Goal: Transaction & Acquisition: Obtain resource

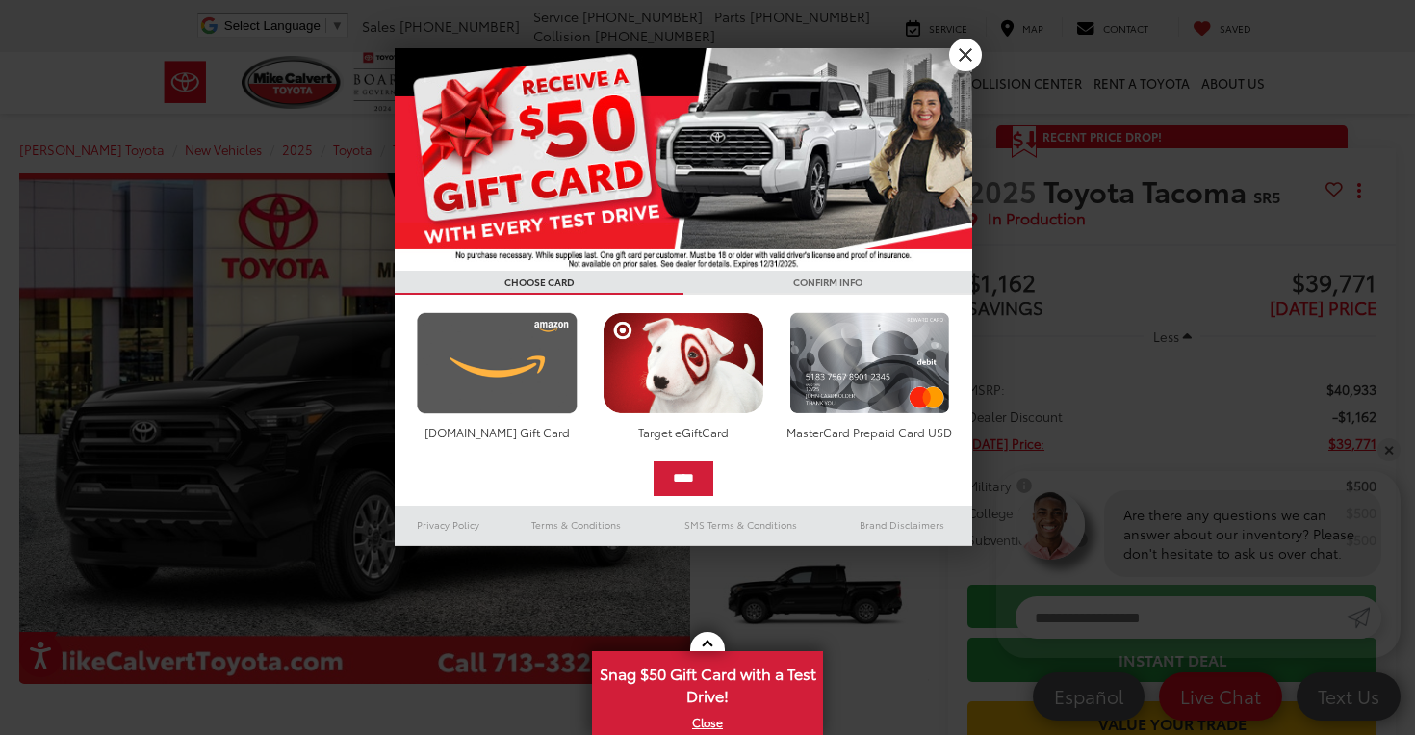
click at [545, 396] on img at bounding box center [497, 363] width 170 height 102
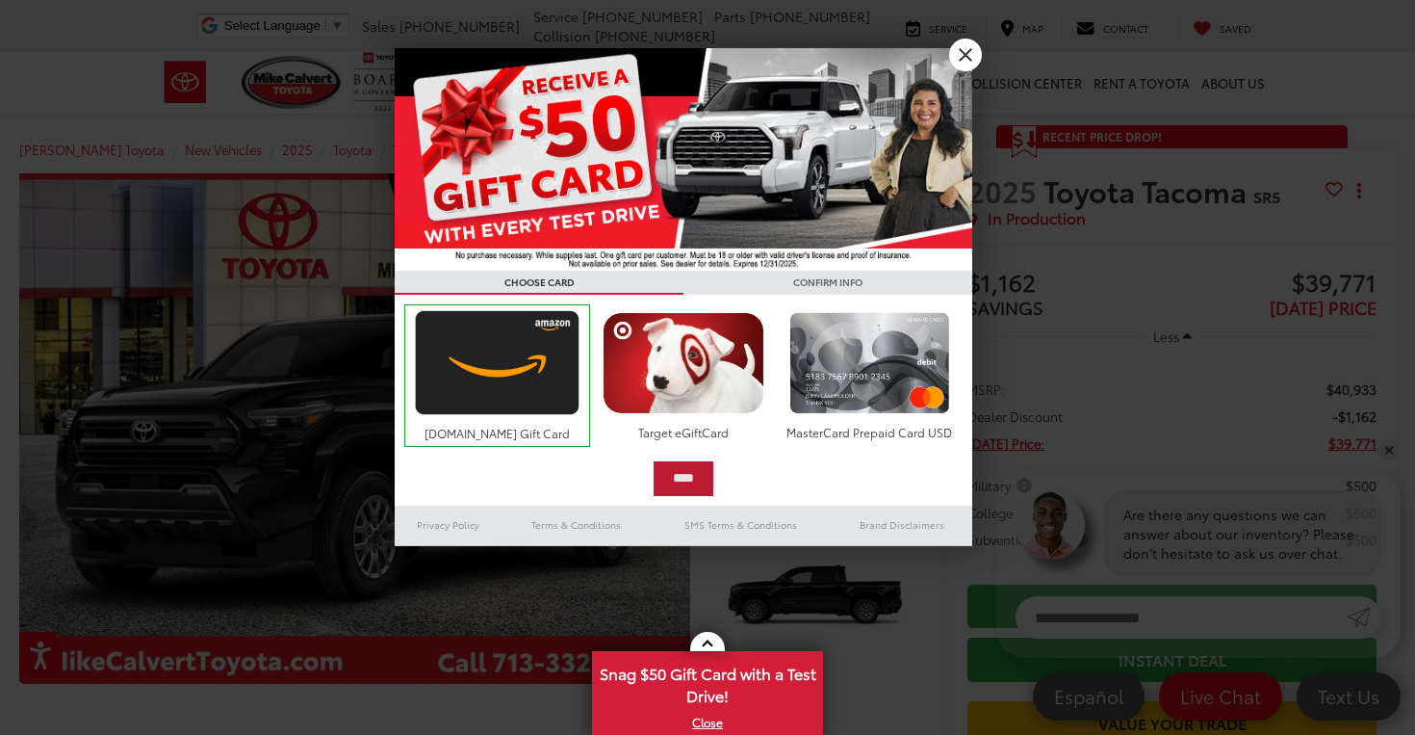
click at [691, 480] on input "****" at bounding box center [684, 478] width 60 height 35
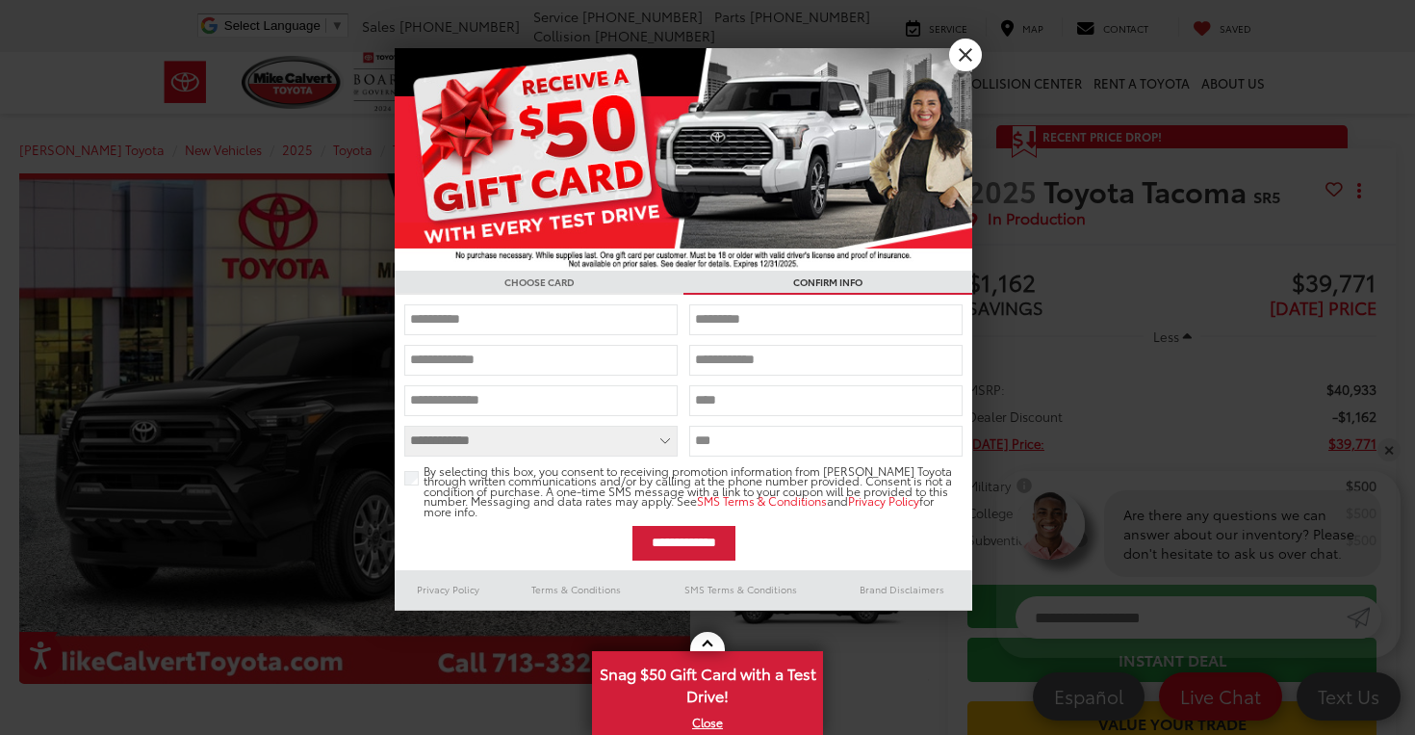
click at [969, 46] on link "X" at bounding box center [965, 55] width 33 height 33
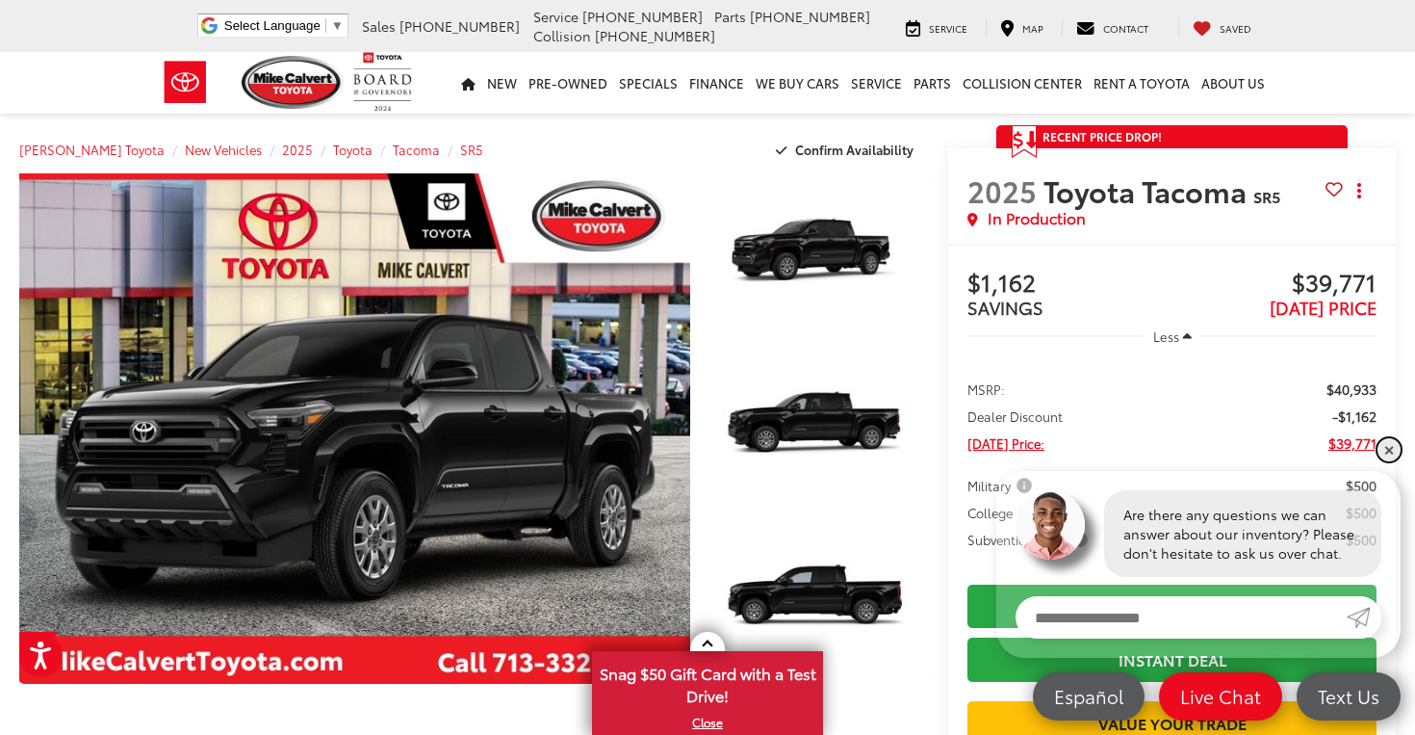
click at [1386, 451] on link "✕" at bounding box center [1389, 449] width 23 height 23
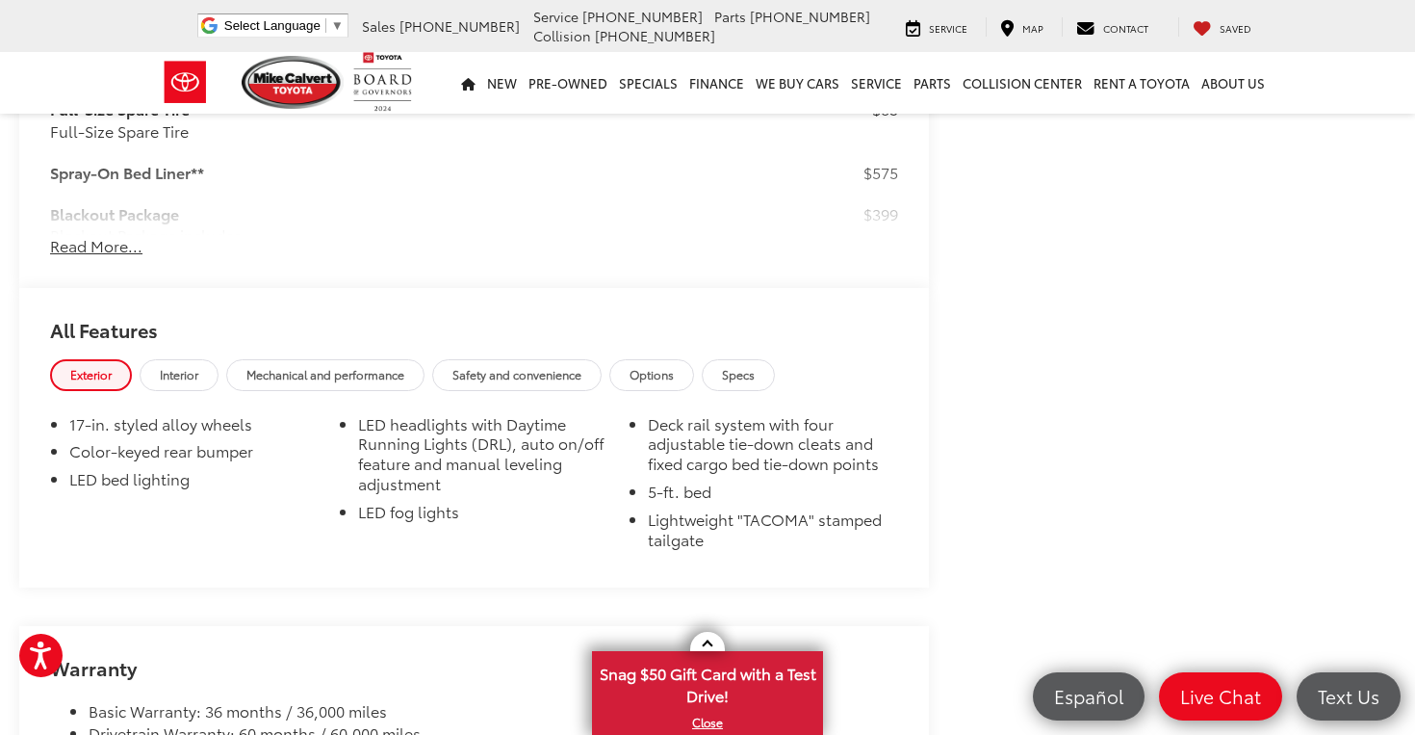
scroll to position [1735, 0]
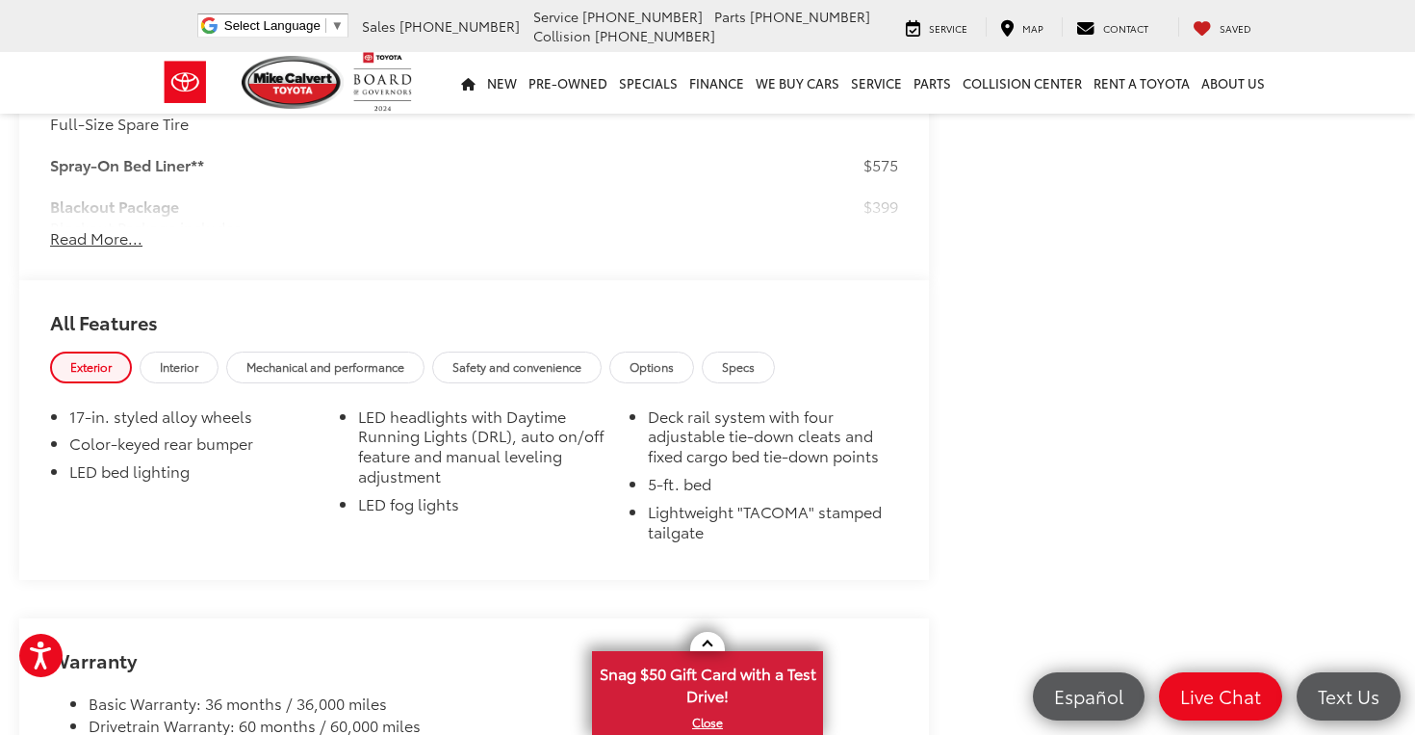
click at [132, 227] on button "Read More..." at bounding box center [96, 238] width 92 height 22
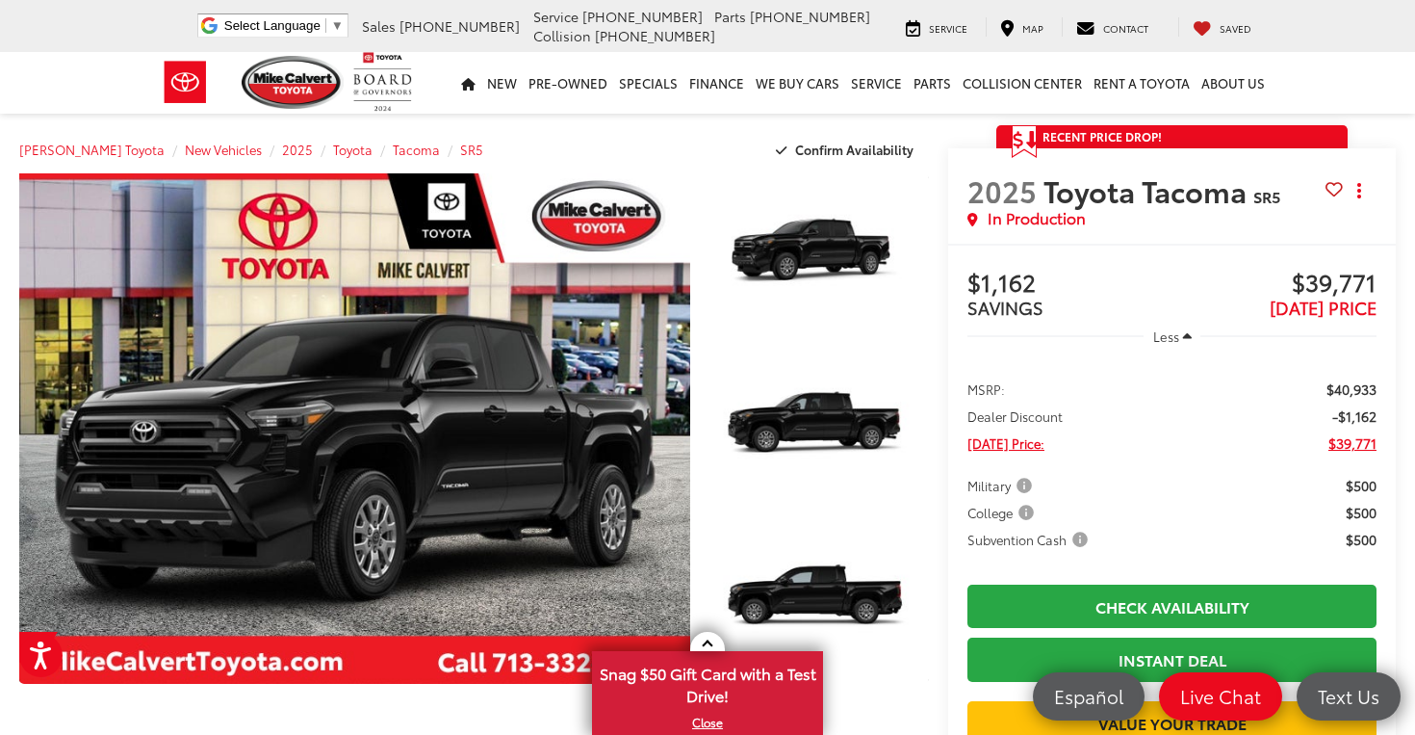
scroll to position [0, 0]
click at [872, 146] on span "Confirm Availability" at bounding box center [854, 149] width 118 height 17
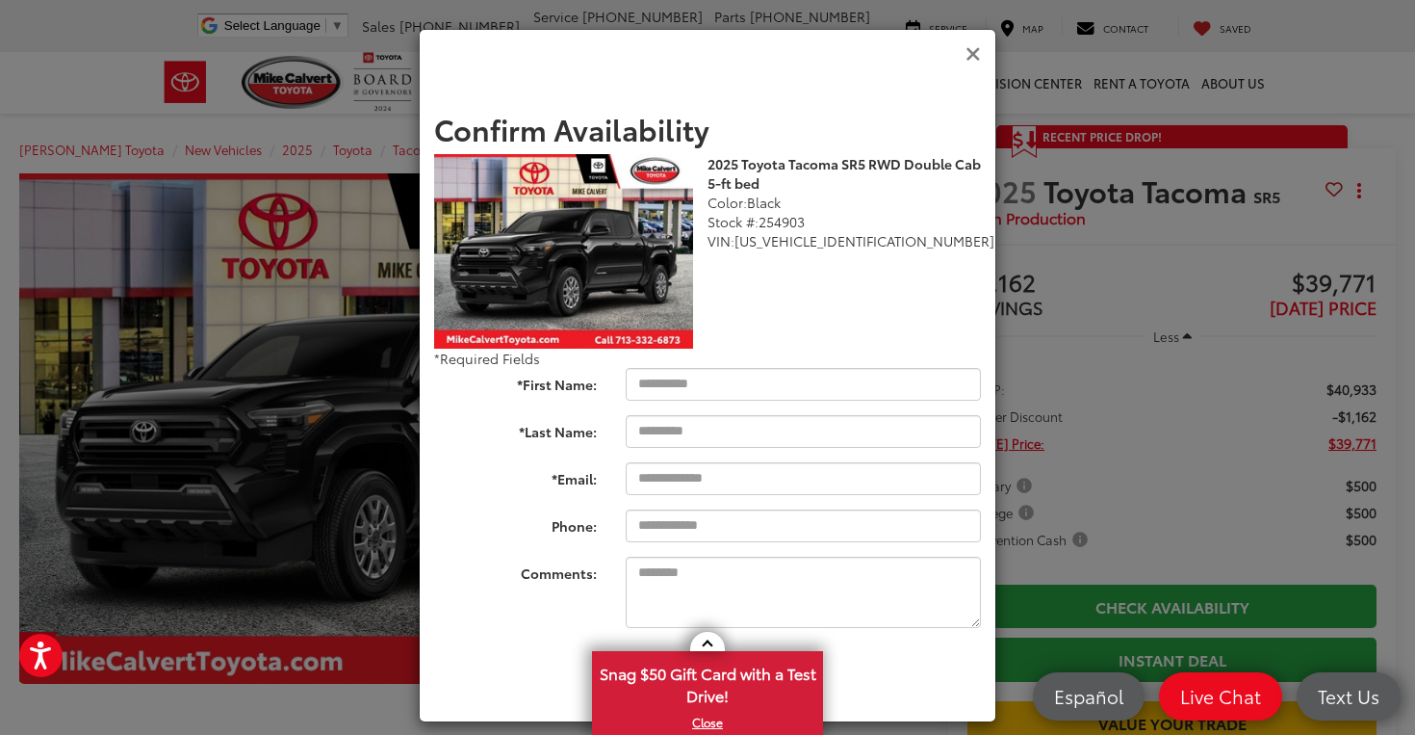
click at [972, 44] on icon "Close" at bounding box center [973, 54] width 15 height 20
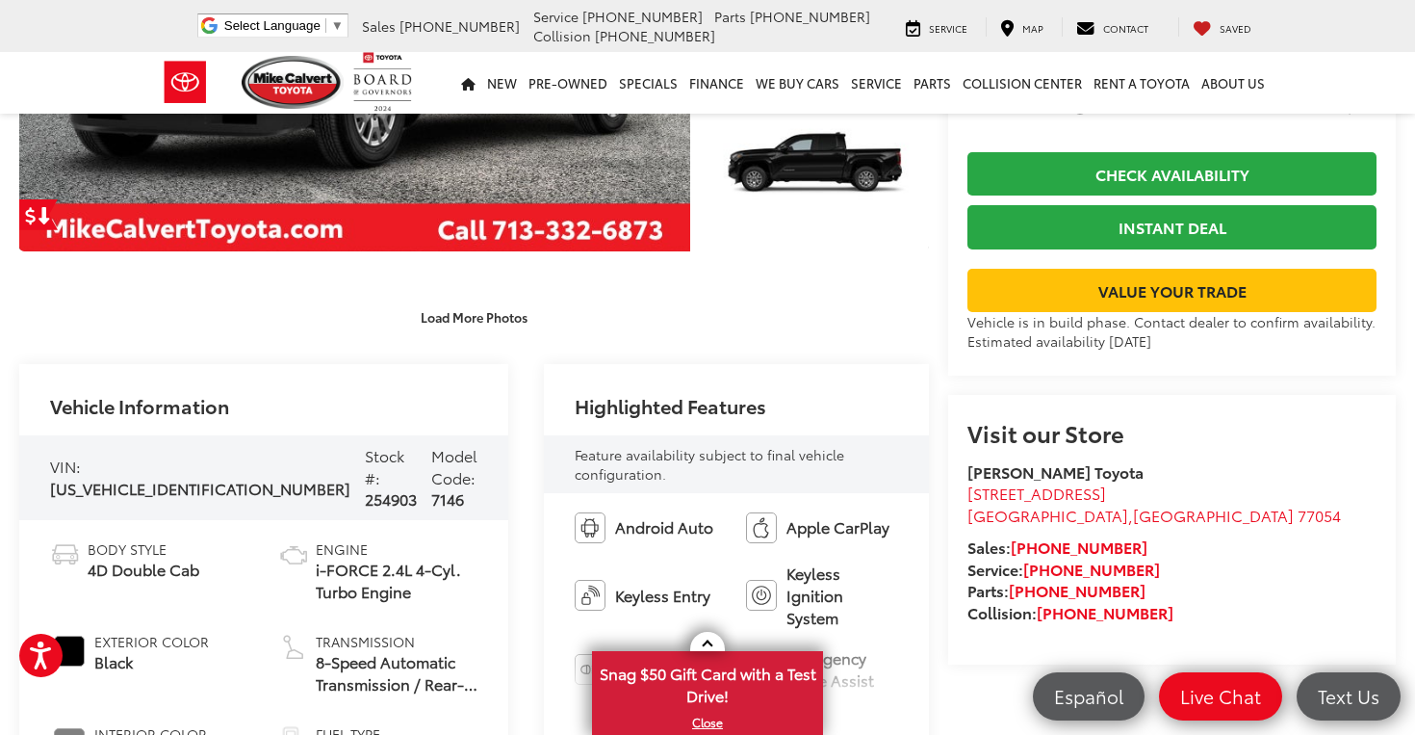
scroll to position [433, 0]
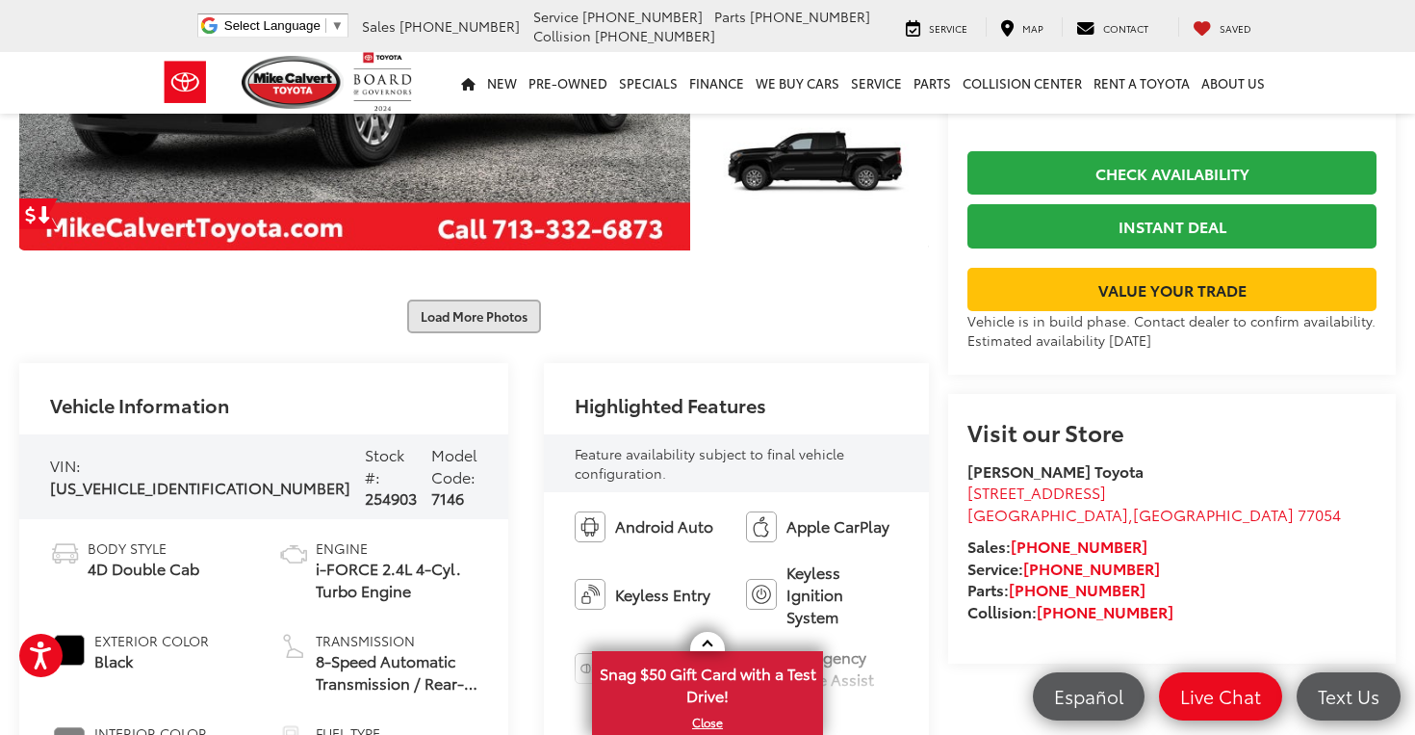
click at [483, 299] on button "Load More Photos" at bounding box center [474, 316] width 134 height 34
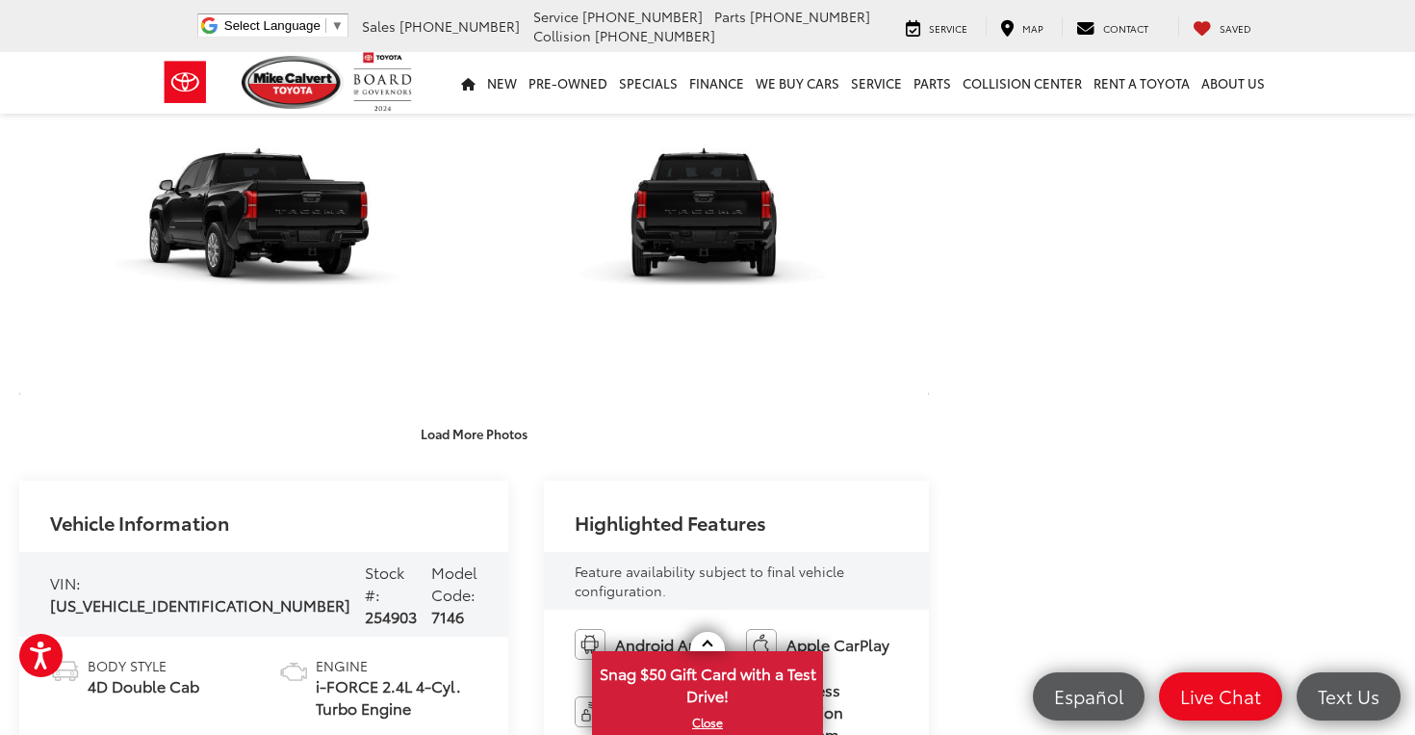
scroll to position [886, 0]
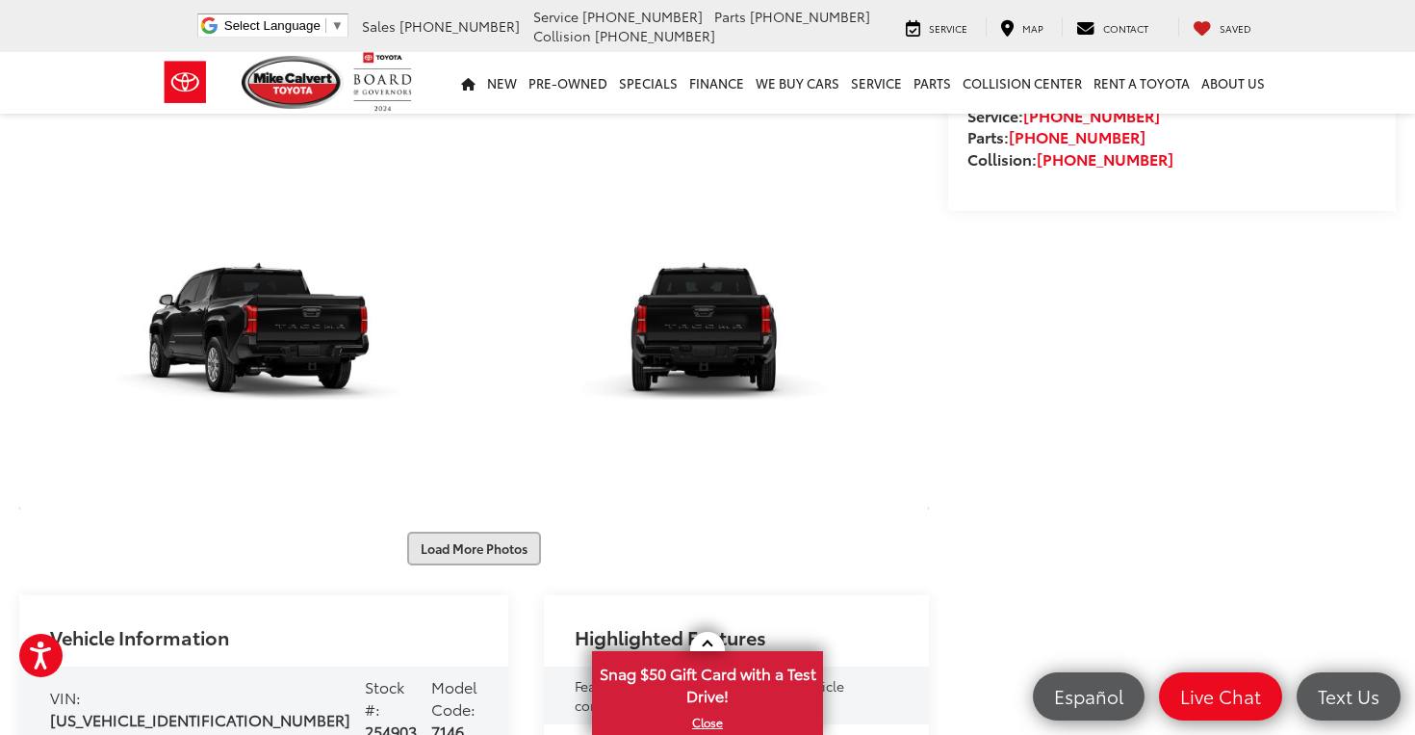
click at [521, 553] on button "Load More Photos" at bounding box center [474, 548] width 134 height 34
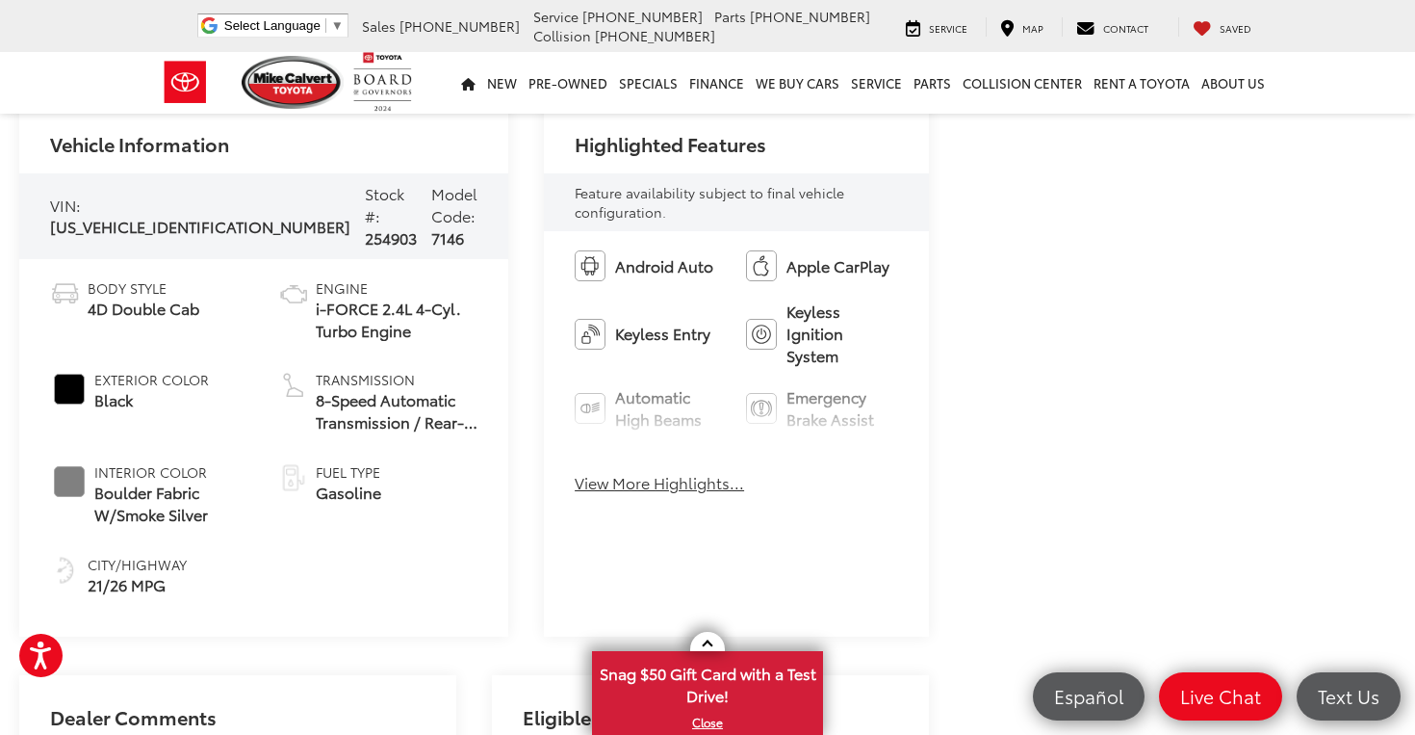
scroll to position [2075, 0]
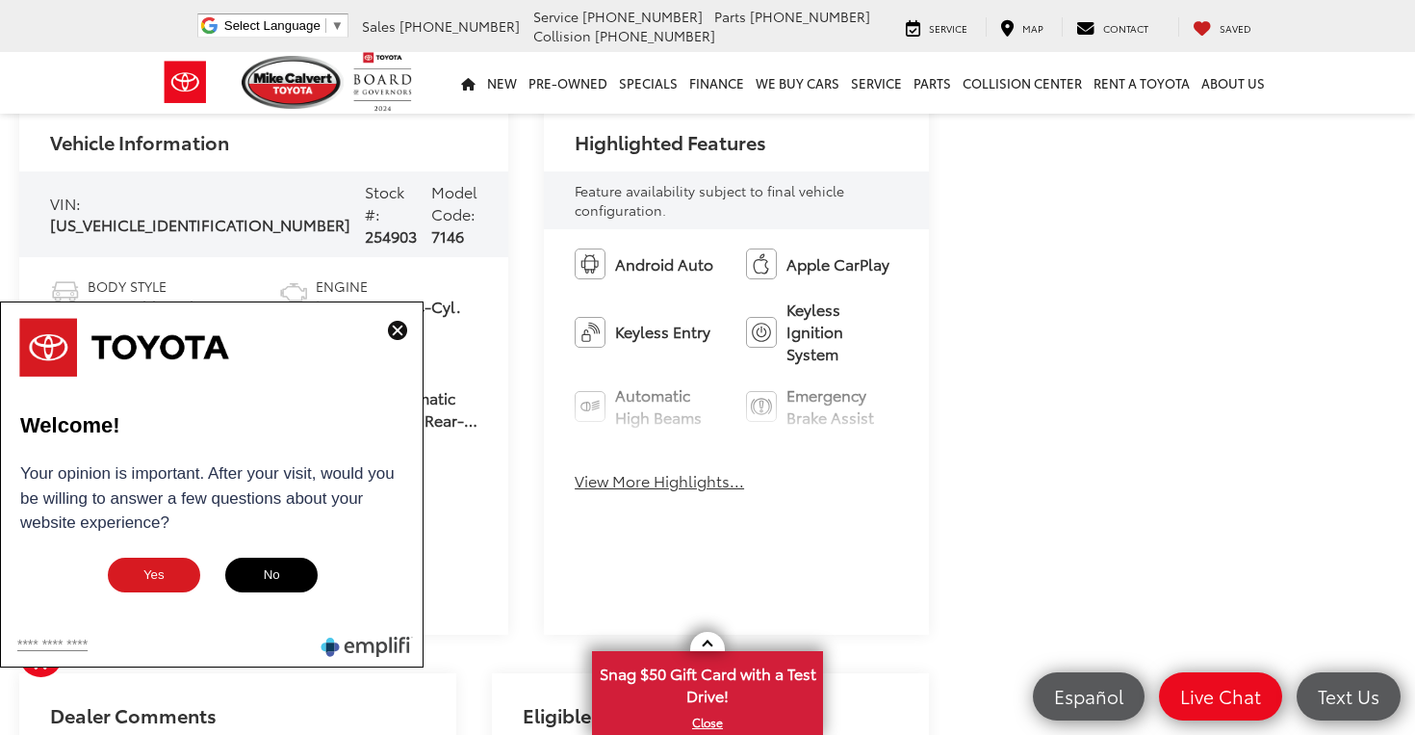
click at [401, 332] on img at bounding box center [397, 330] width 19 height 19
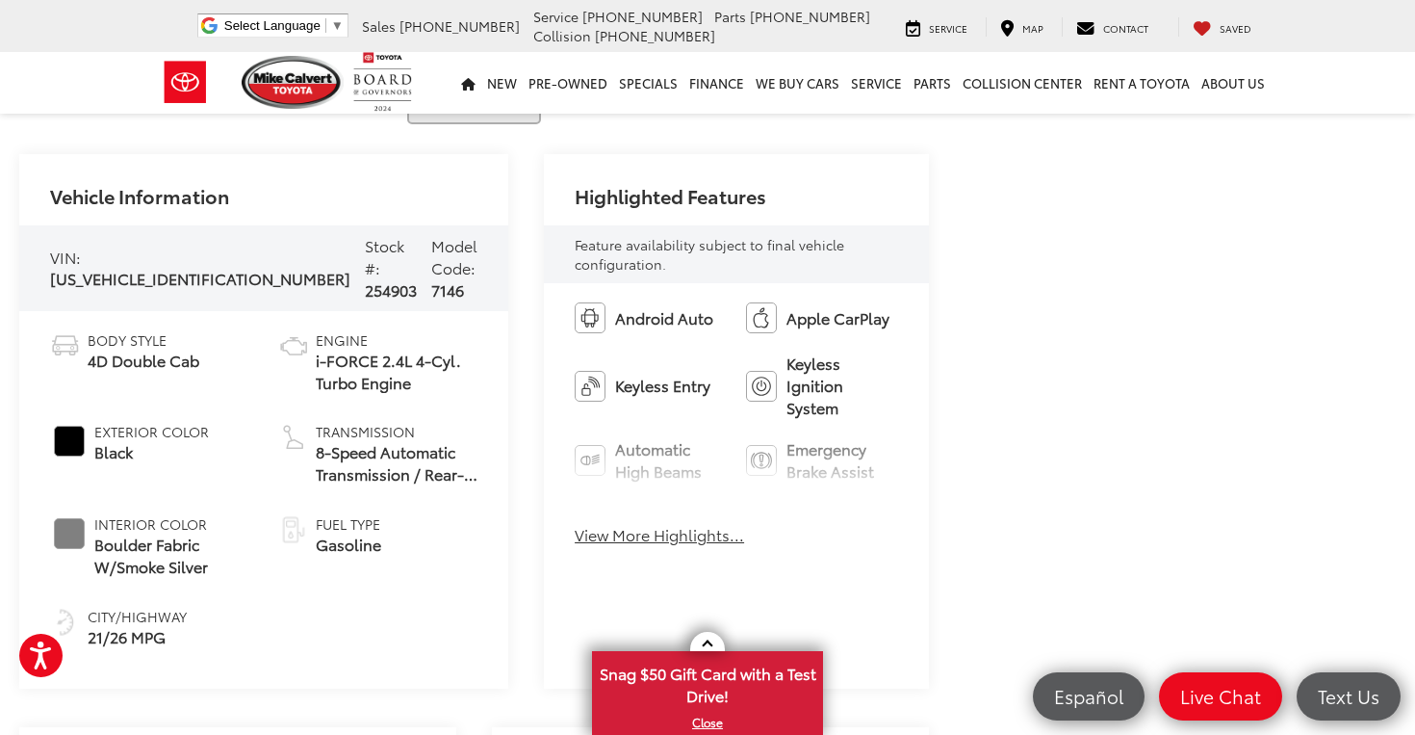
scroll to position [2211, 0]
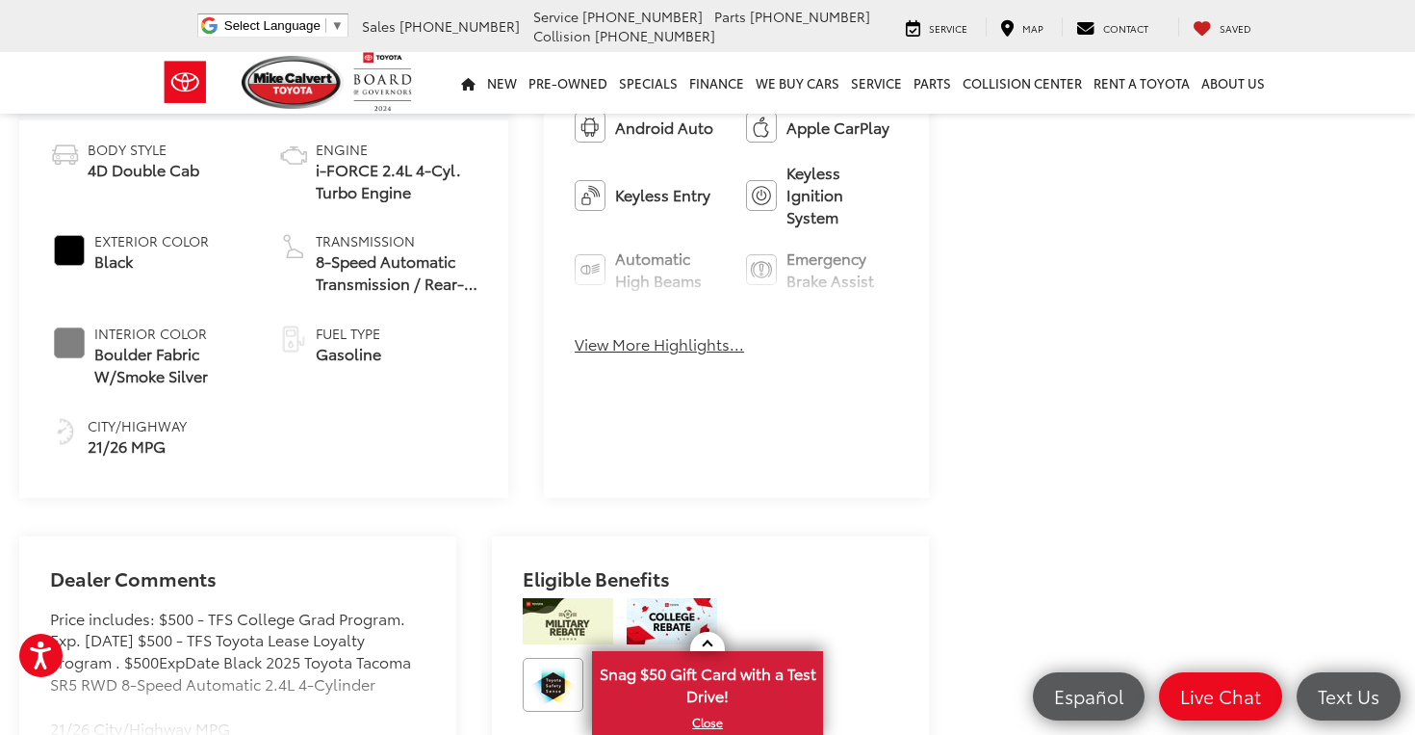
click at [607, 353] on button "View More Highlights..." at bounding box center [659, 344] width 169 height 22
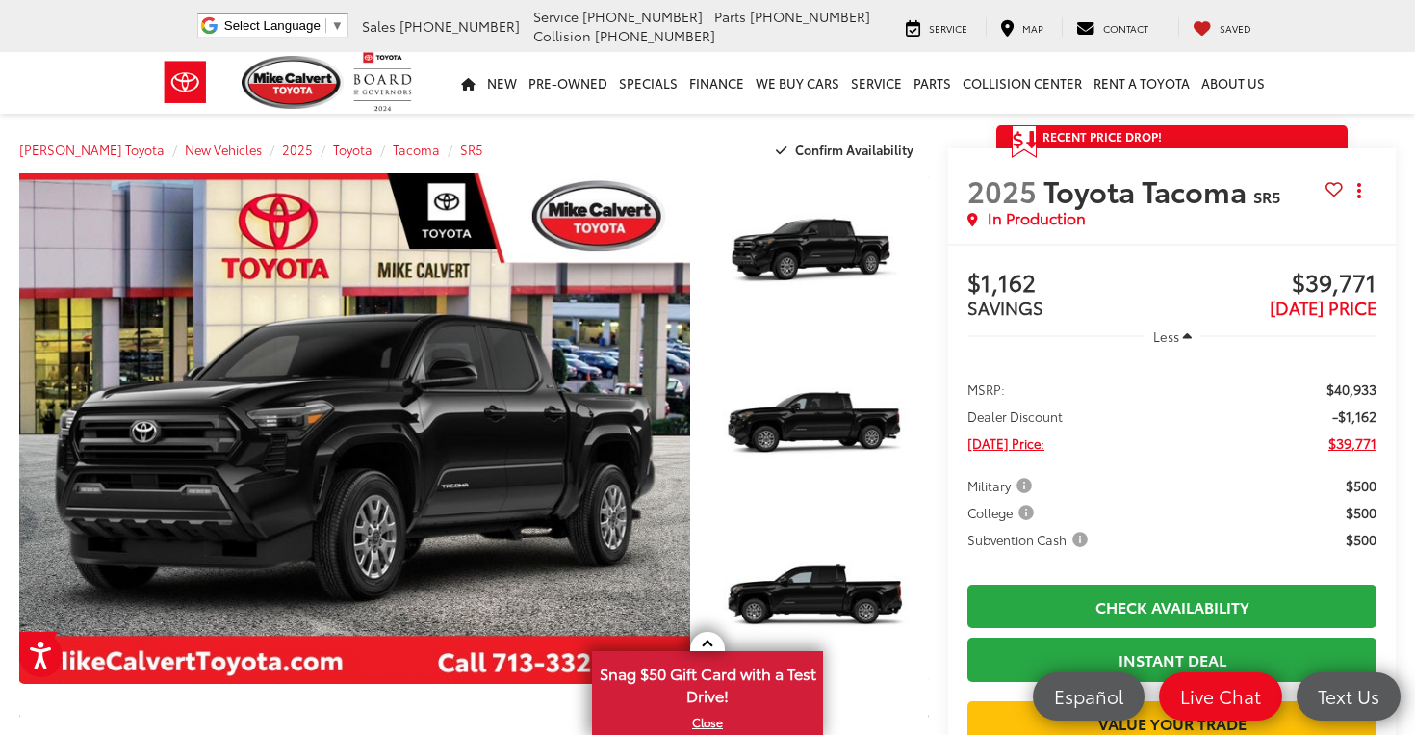
scroll to position [0, 0]
click at [883, 155] on span "Confirm Availability" at bounding box center [854, 149] width 118 height 17
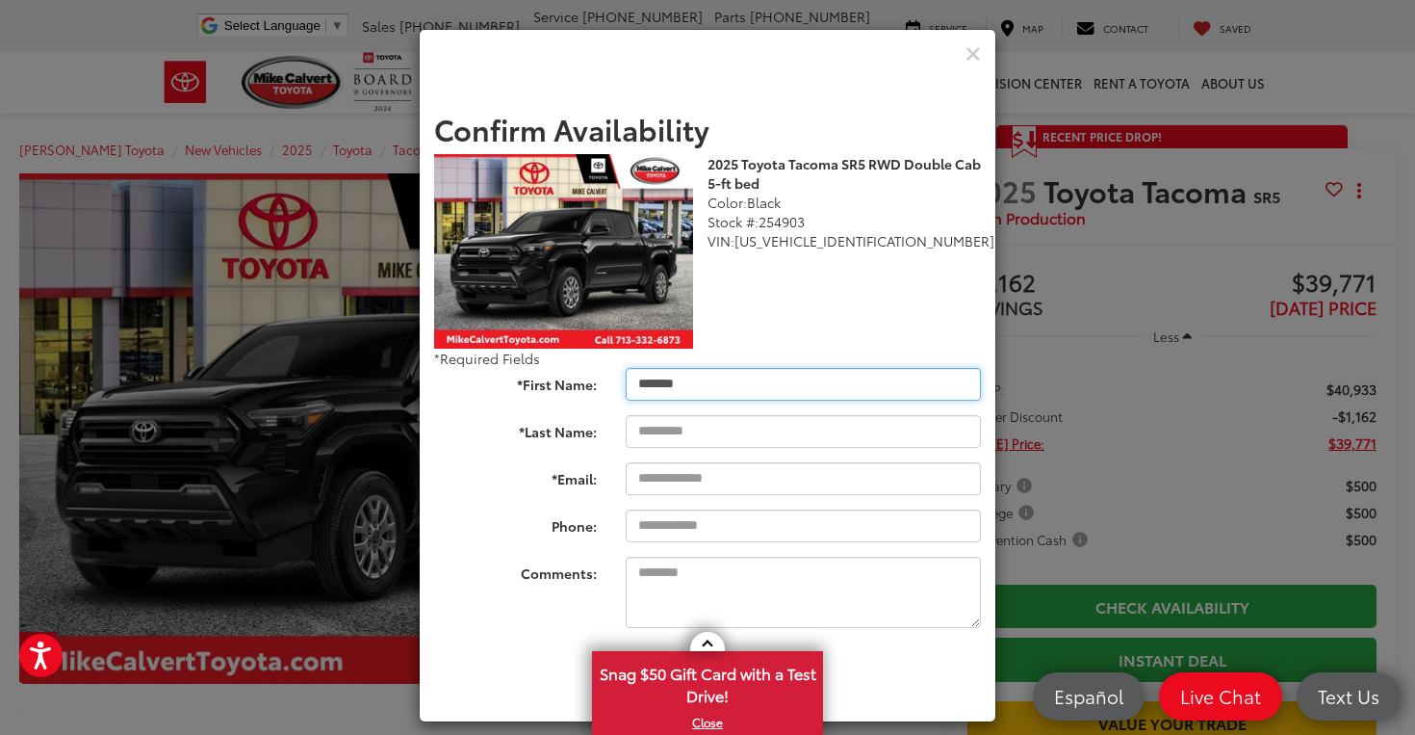
type input "*******"
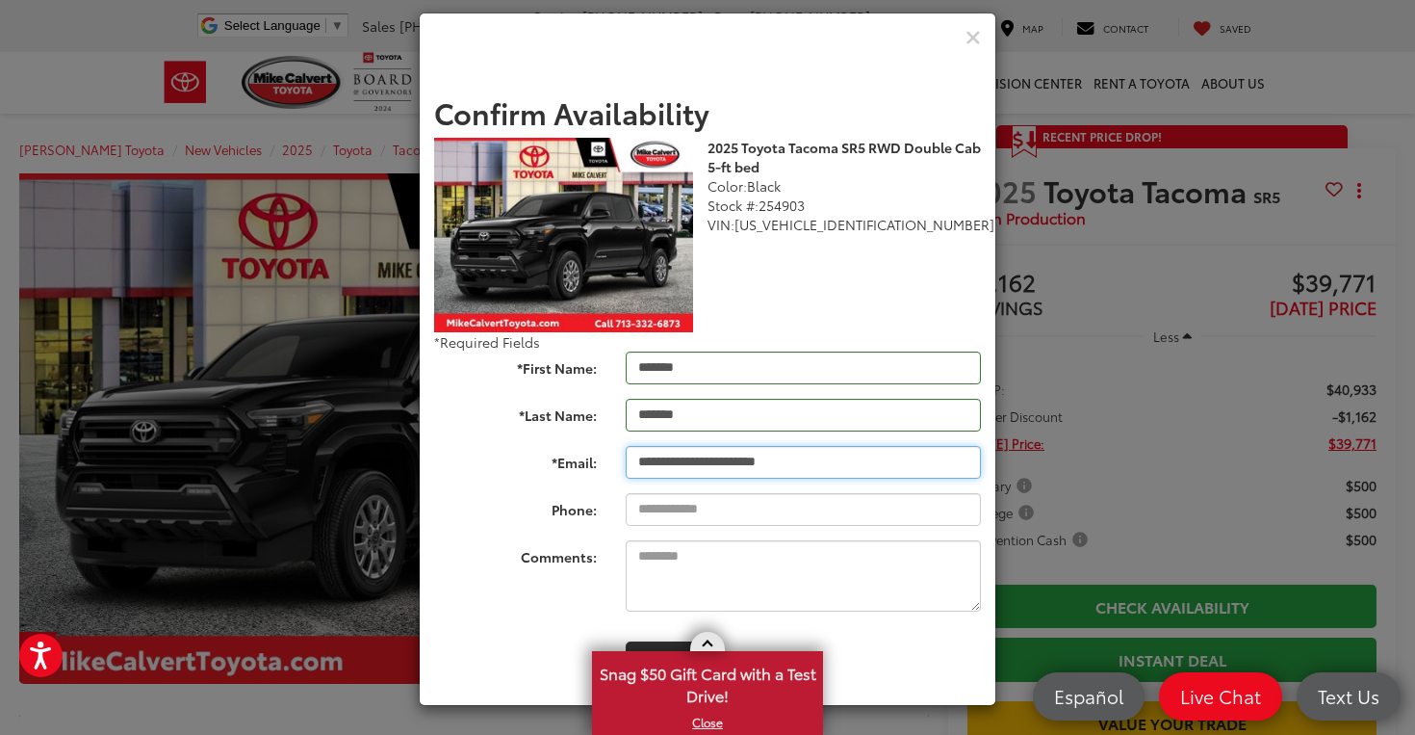
scroll to position [16, 0]
type input "**********"
click at [717, 693] on span "Snag $50 Gift Card with a Test Drive!" at bounding box center [707, 682] width 227 height 59
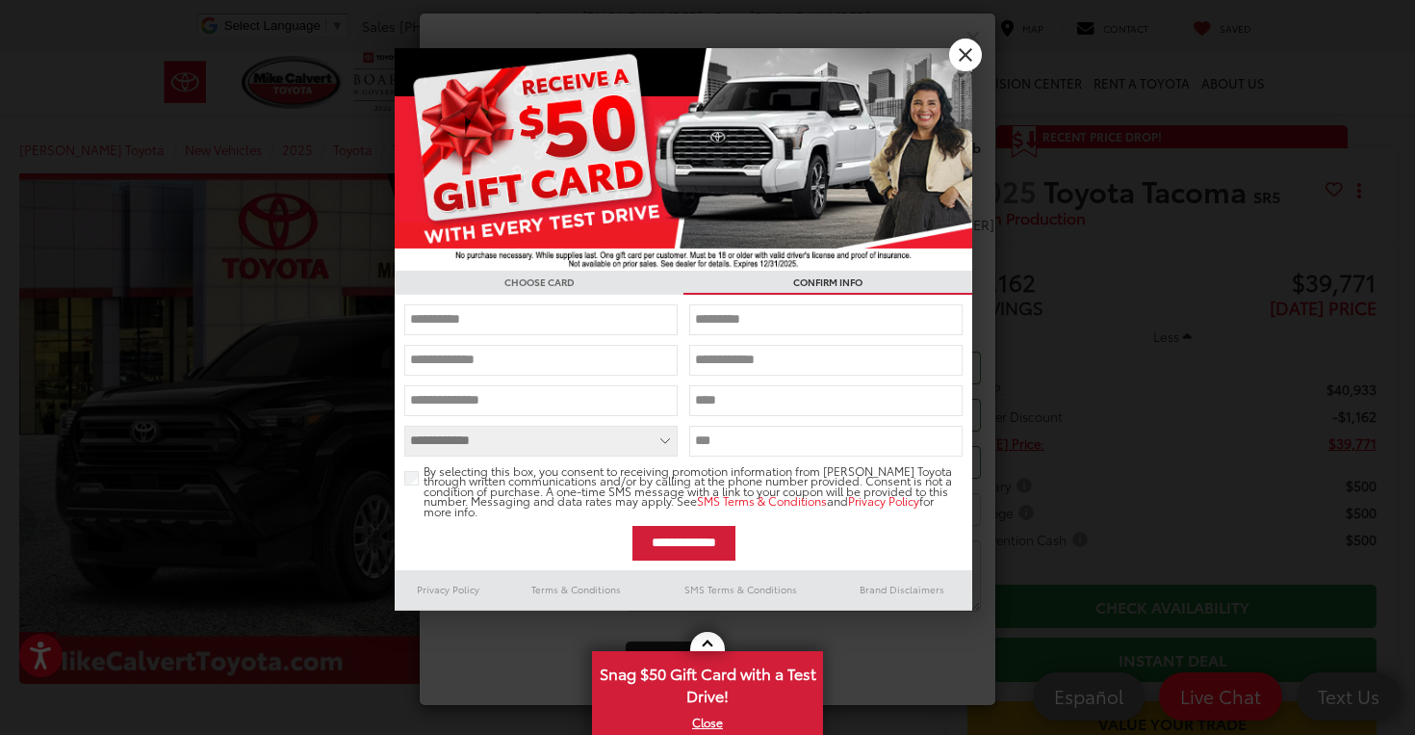
click at [588, 287] on h3 "CHOOSE CARD" at bounding box center [539, 283] width 289 height 24
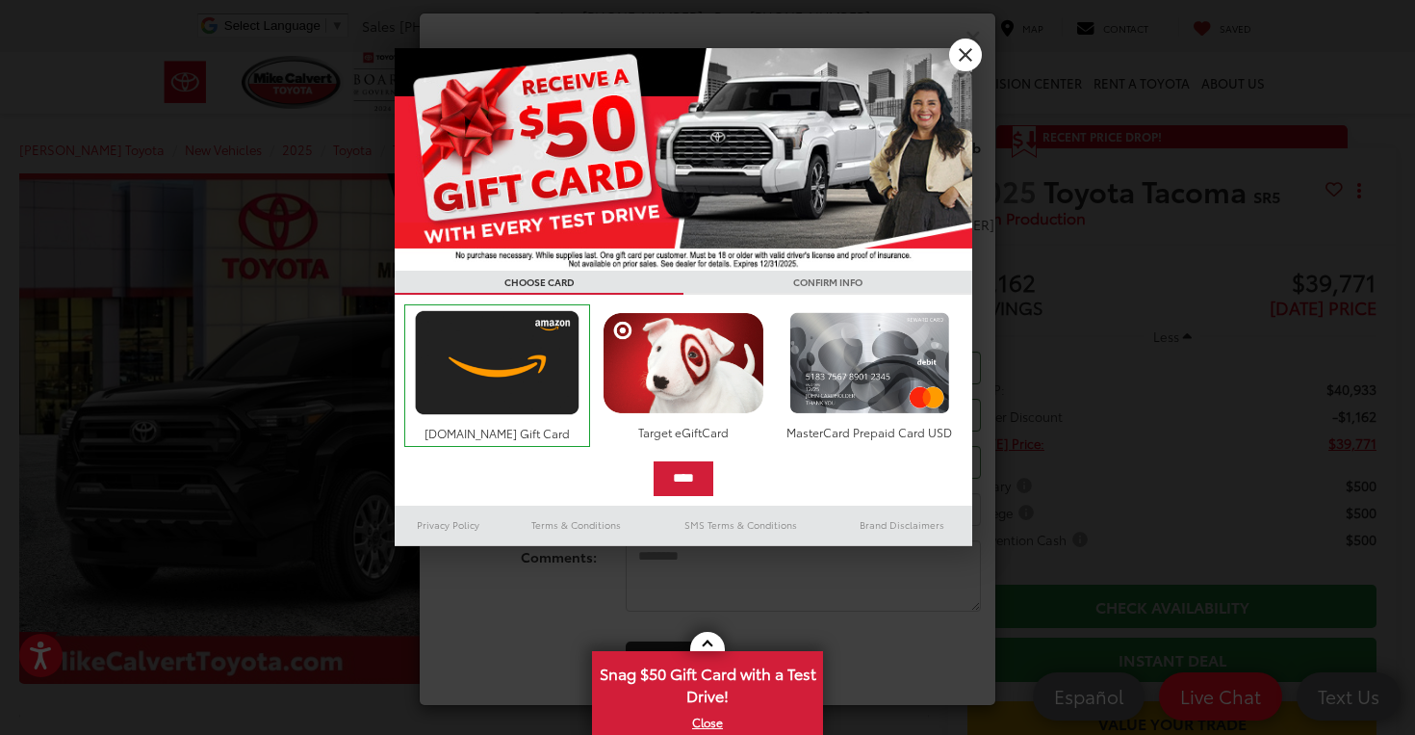
click at [972, 58] on link "X" at bounding box center [965, 55] width 33 height 33
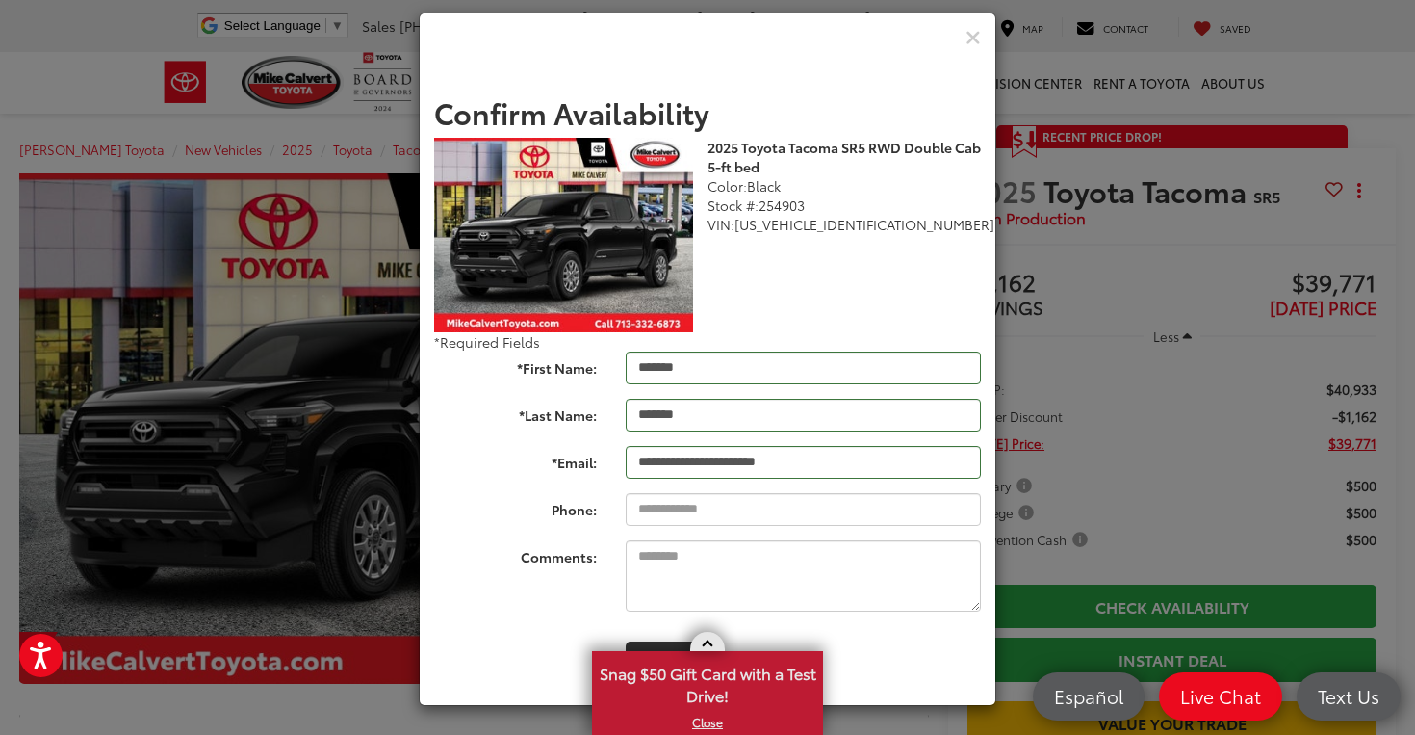
click at [710, 722] on link "X" at bounding box center [707, 721] width 227 height 21
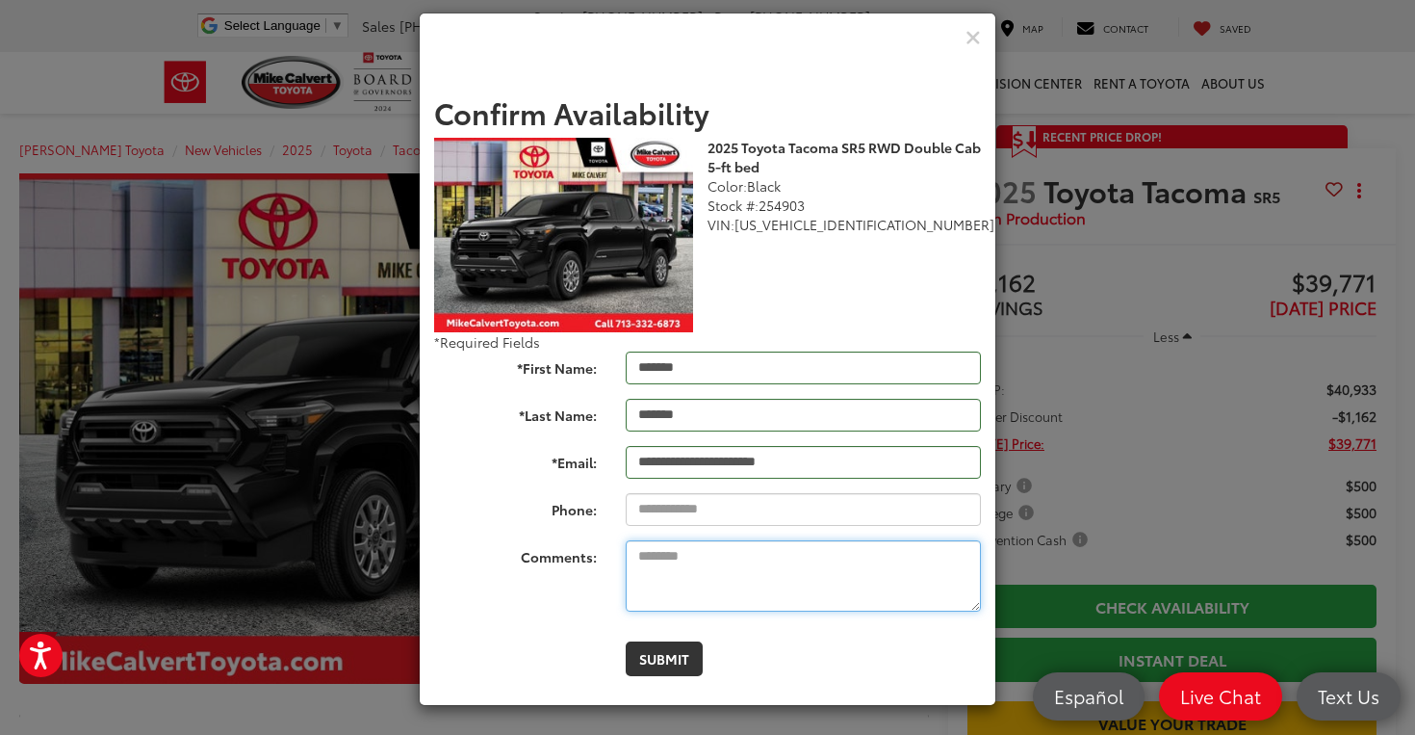
click at [745, 590] on textarea "Comments:" at bounding box center [803, 575] width 355 height 71
drag, startPoint x: 778, startPoint y: 556, endPoint x: 608, endPoint y: 531, distance: 171.3
click at [608, 531] on form "**********" at bounding box center [707, 386] width 547 height 580
type textarea "**********"
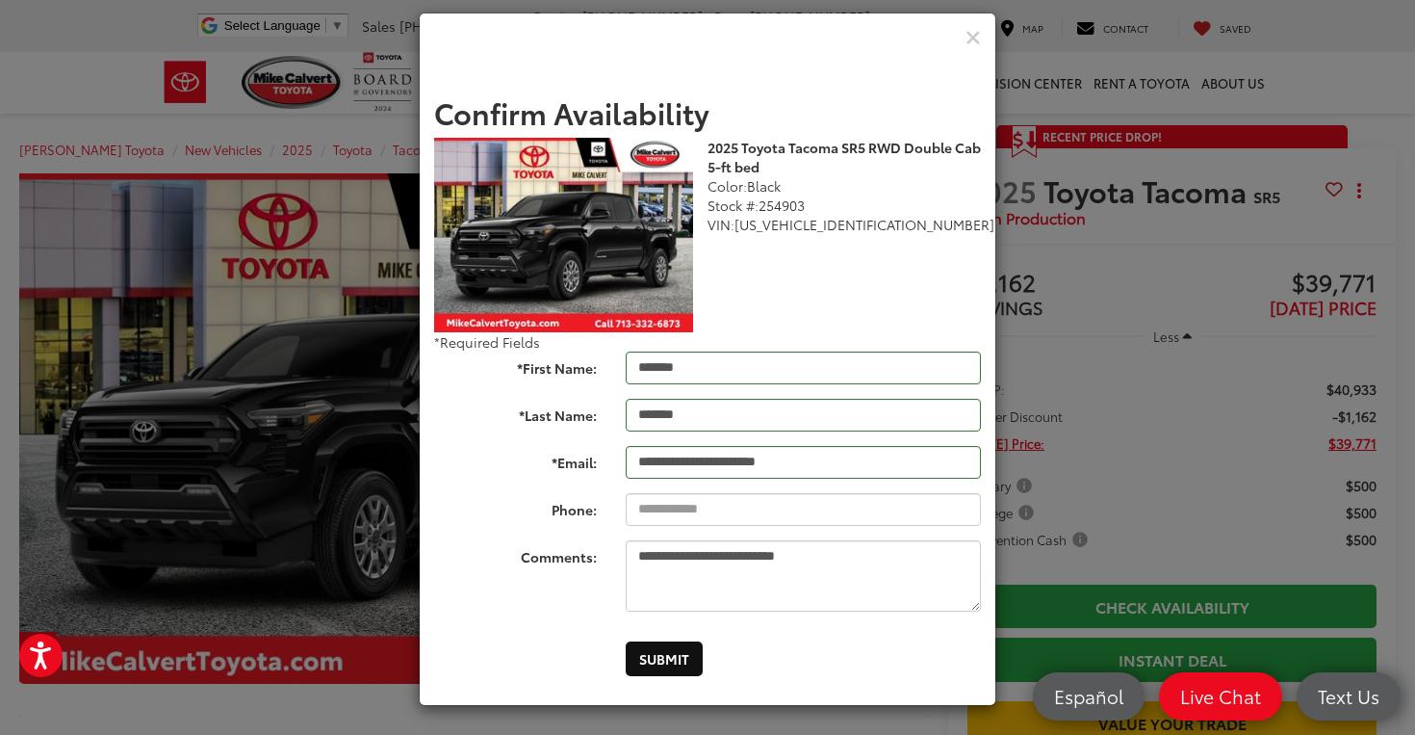
click at [650, 657] on button "Submit" at bounding box center [664, 658] width 77 height 35
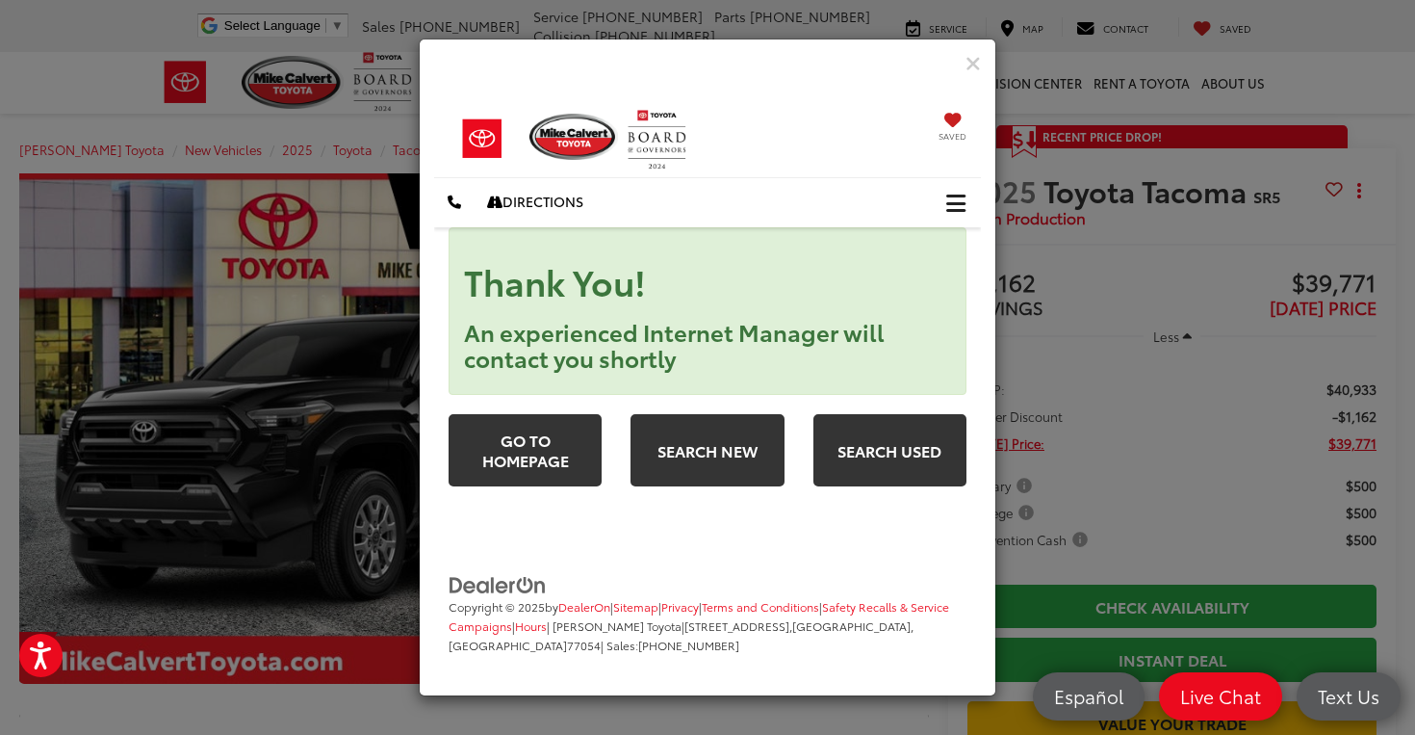
scroll to position [0, 0]
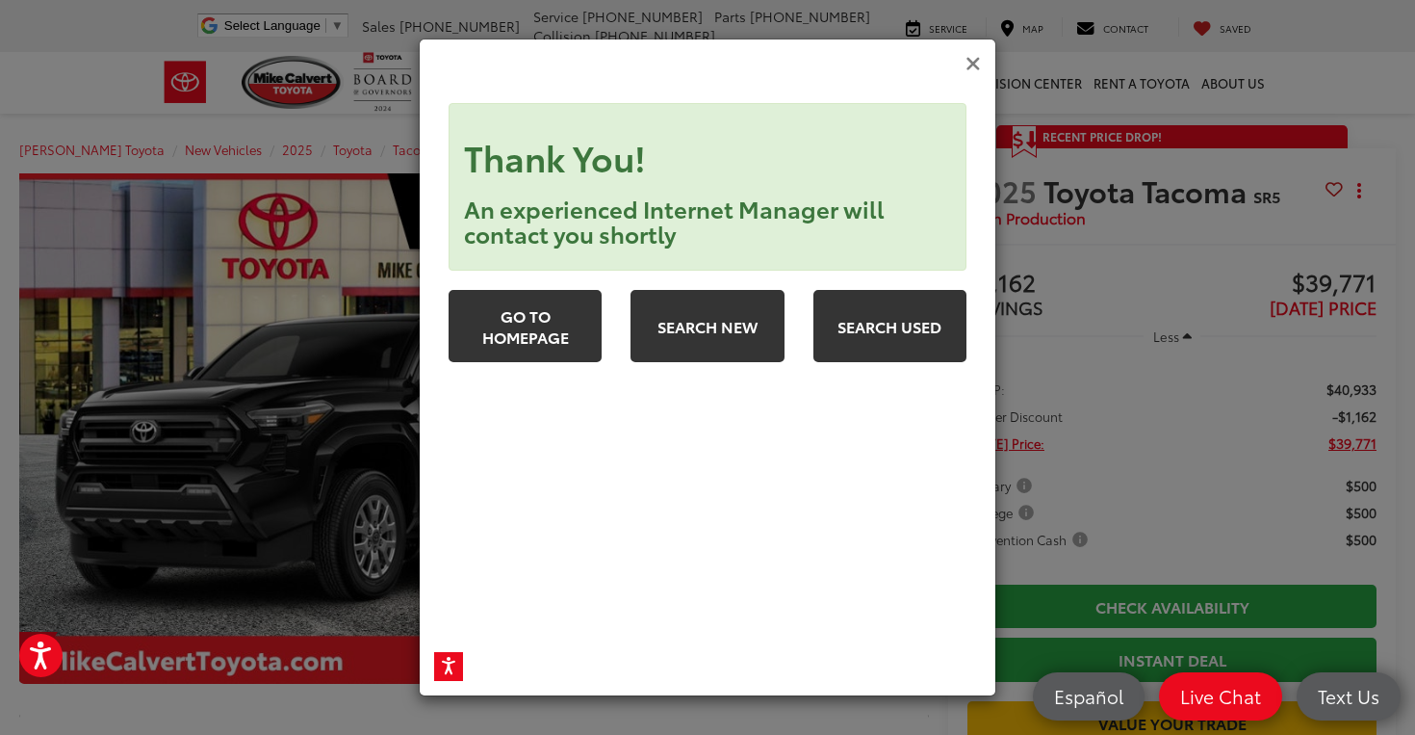
click at [975, 68] on icon "Close" at bounding box center [973, 64] width 15 height 20
